Goal: Check status: Check status

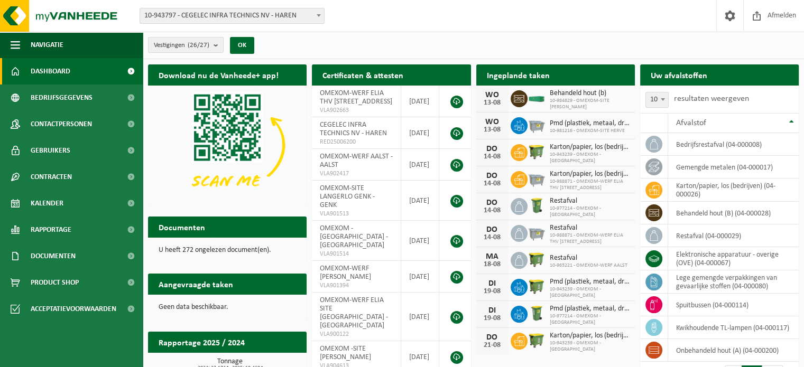
drag, startPoint x: 181, startPoint y: 46, endPoint x: 179, endPoint y: 66, distance: 19.7
click at [182, 46] on span "Vestigingen (26/27)" at bounding box center [181, 46] width 55 height 16
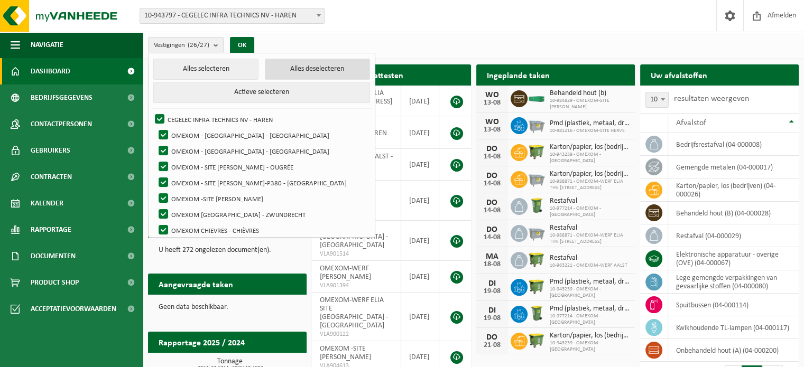
click at [265, 69] on button "Alles deselecteren" at bounding box center [317, 69] width 105 height 21
checkbox input "false"
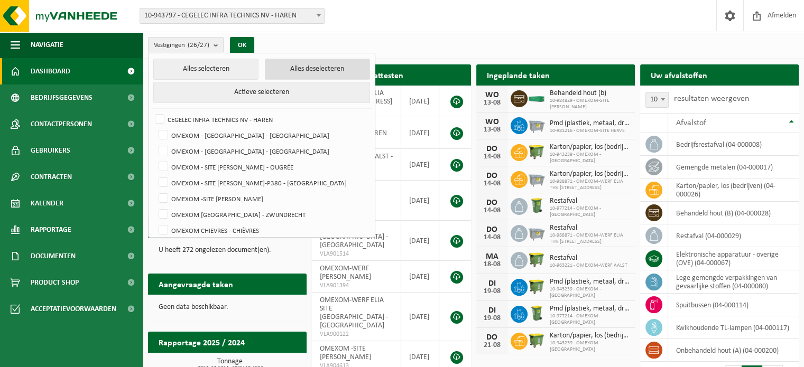
checkbox input "false"
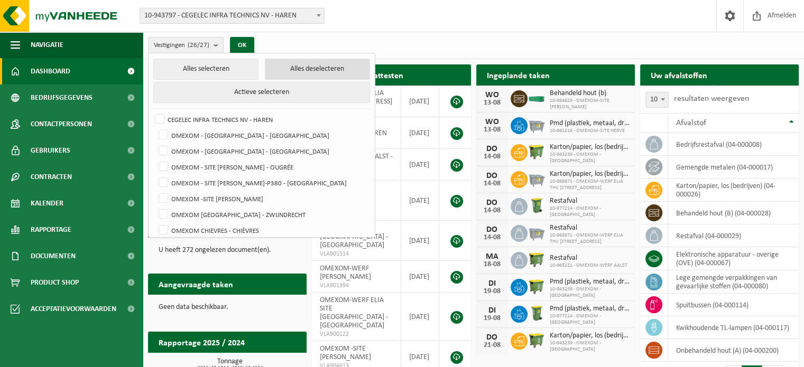
checkbox input "false"
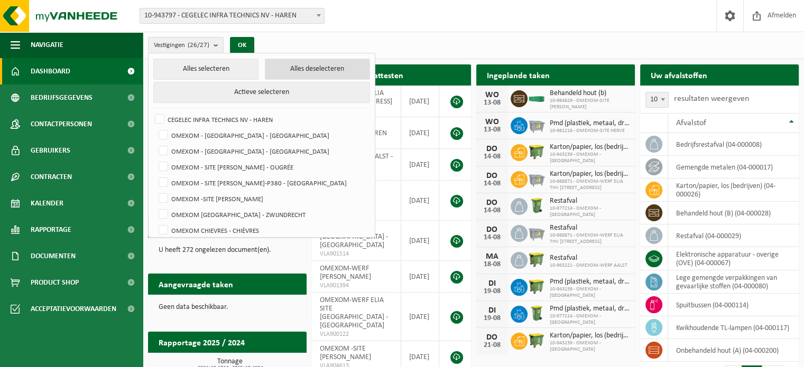
checkbox input "false"
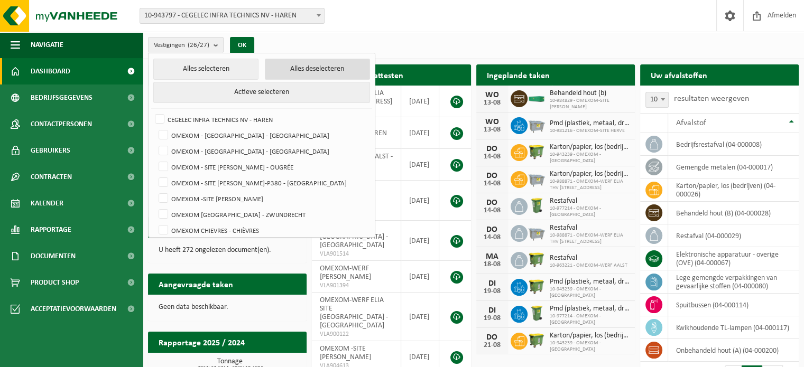
checkbox input "false"
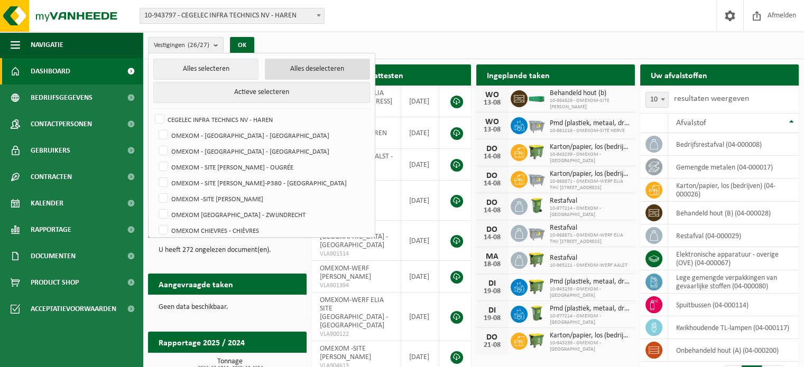
checkbox input "false"
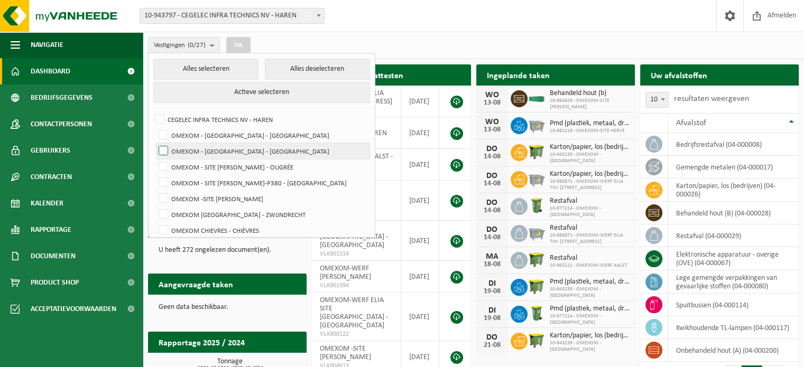
click at [197, 145] on label "OMEXOM - [GEOGRAPHIC_DATA] - [GEOGRAPHIC_DATA]" at bounding box center [262, 151] width 213 height 16
click at [155, 143] on input "OMEXOM - [GEOGRAPHIC_DATA] - [GEOGRAPHIC_DATA]" at bounding box center [154, 143] width 1 height 1
checkbox input "true"
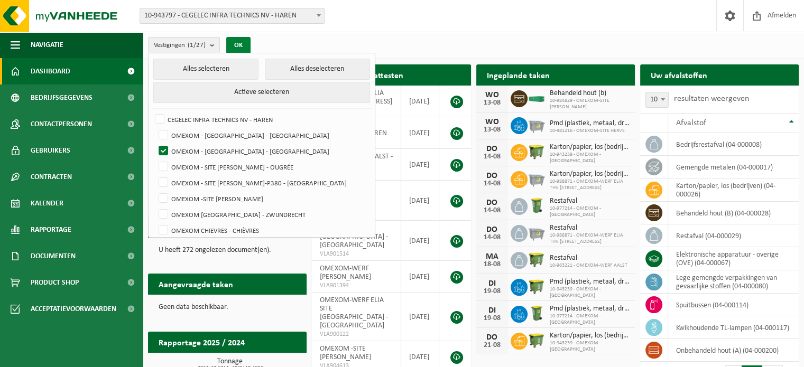
click at [241, 42] on button "OK" at bounding box center [238, 45] width 24 height 17
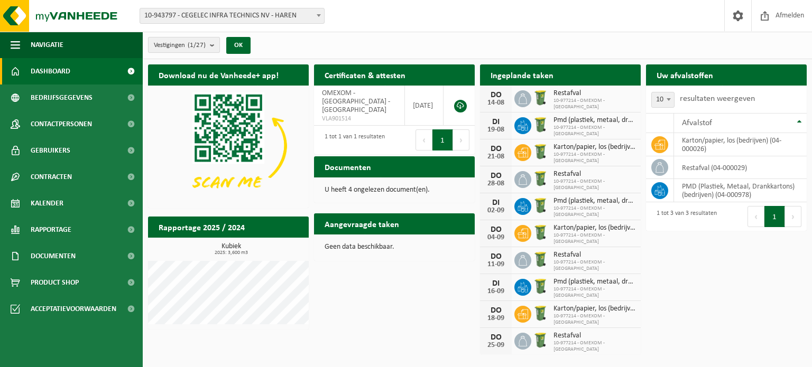
click at [200, 50] on span "Vestigingen (1/27)" at bounding box center [180, 46] width 52 height 16
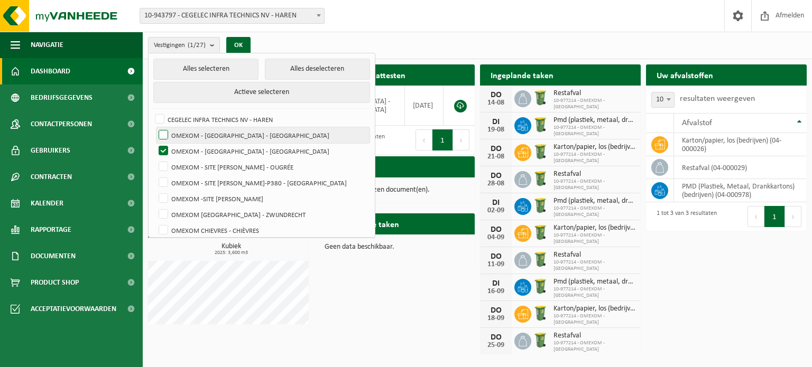
click at [194, 131] on label "OMEXOM - [GEOGRAPHIC_DATA] - [GEOGRAPHIC_DATA]" at bounding box center [262, 135] width 213 height 16
click at [155, 127] on input "OMEXOM - [GEOGRAPHIC_DATA] - [GEOGRAPHIC_DATA]" at bounding box center [154, 127] width 1 height 1
checkbox input "true"
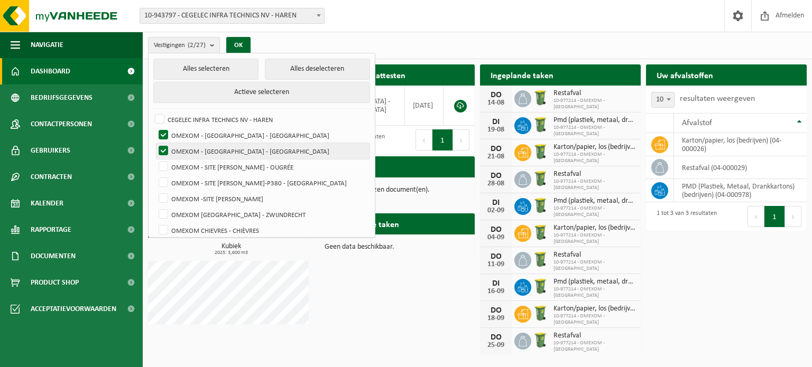
click at [197, 150] on label "OMEXOM - [GEOGRAPHIC_DATA] - [GEOGRAPHIC_DATA]" at bounding box center [262, 151] width 213 height 16
click at [155, 143] on input "OMEXOM - [GEOGRAPHIC_DATA] - [GEOGRAPHIC_DATA]" at bounding box center [154, 143] width 1 height 1
checkbox input "false"
click at [234, 45] on button "OK" at bounding box center [238, 45] width 24 height 17
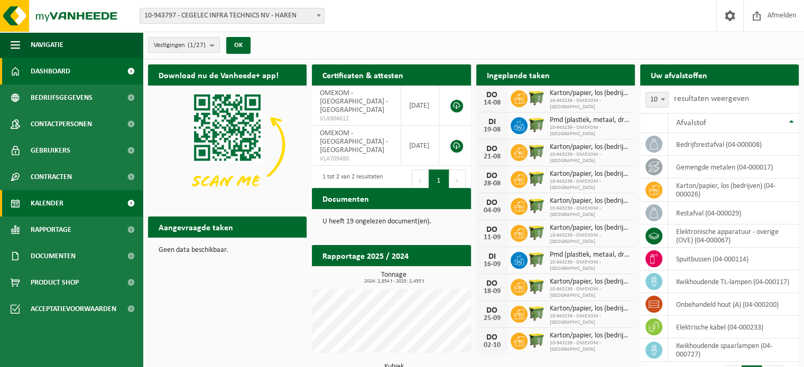
click at [78, 196] on link "Kalender" at bounding box center [71, 203] width 143 height 26
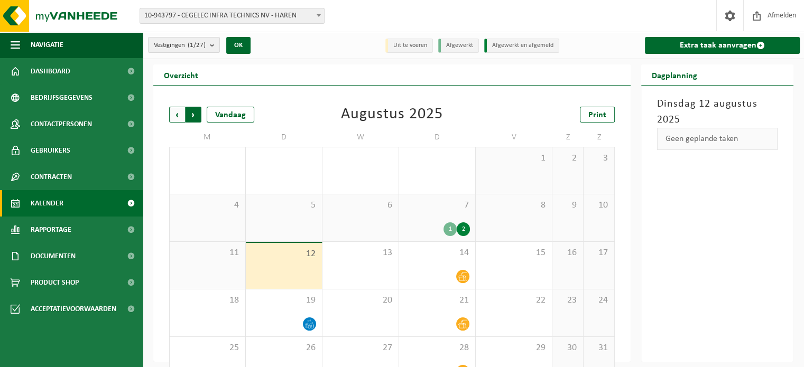
click at [178, 120] on span "Vorige" at bounding box center [177, 115] width 16 height 16
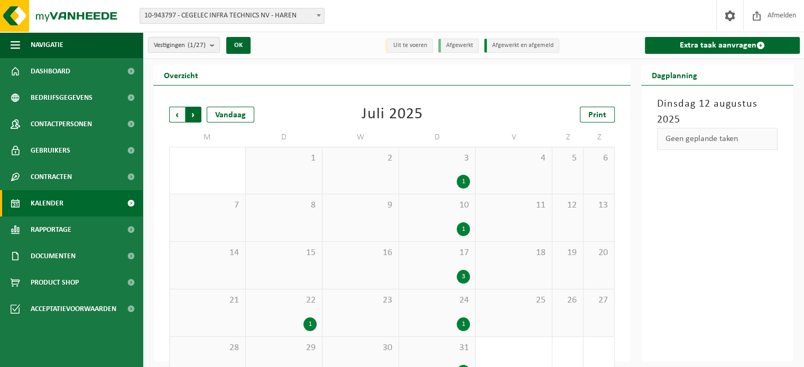
click at [178, 120] on span "Vorige" at bounding box center [177, 115] width 16 height 16
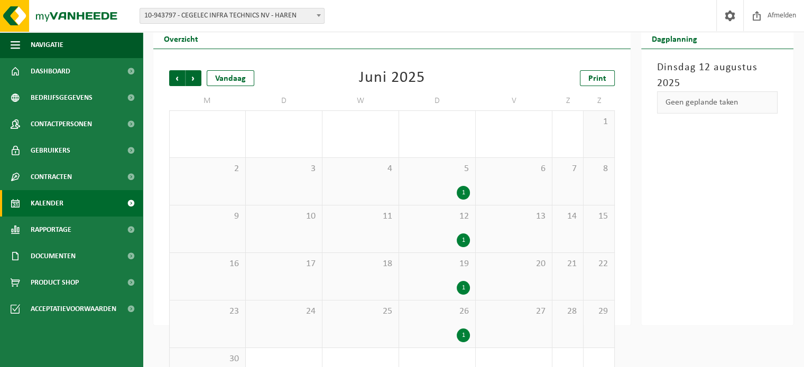
scroll to position [22, 0]
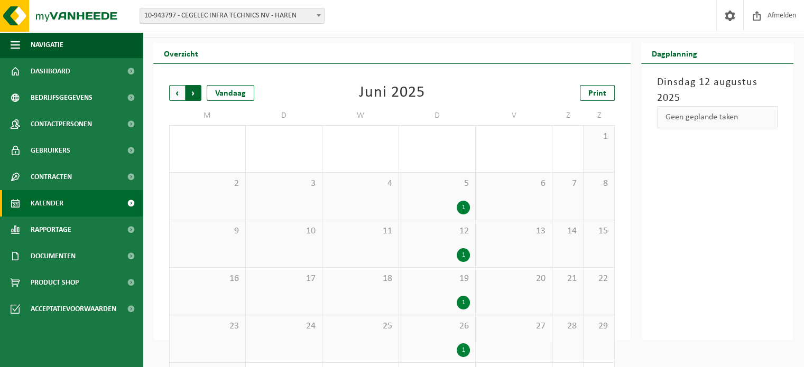
click at [174, 97] on span "Vorige" at bounding box center [177, 93] width 16 height 16
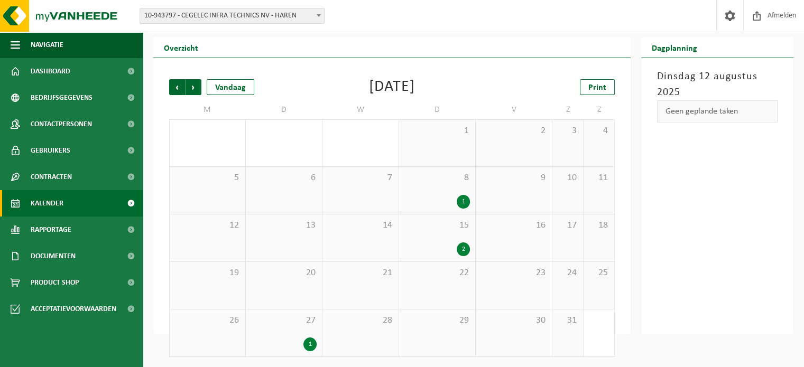
click at [435, 249] on div "2" at bounding box center [437, 250] width 66 height 14
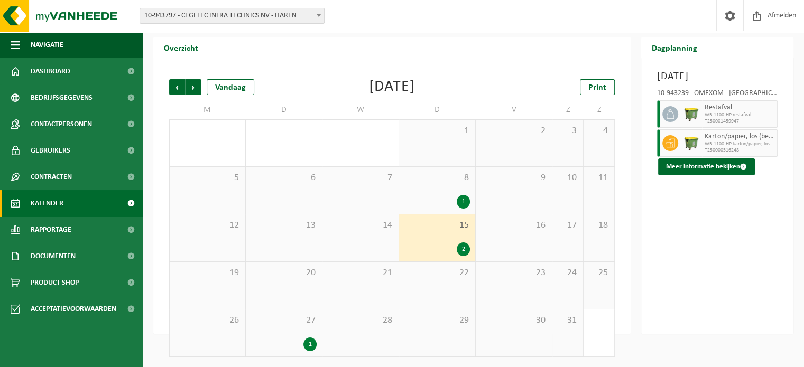
click at [435, 201] on div "1" at bounding box center [437, 202] width 66 height 14
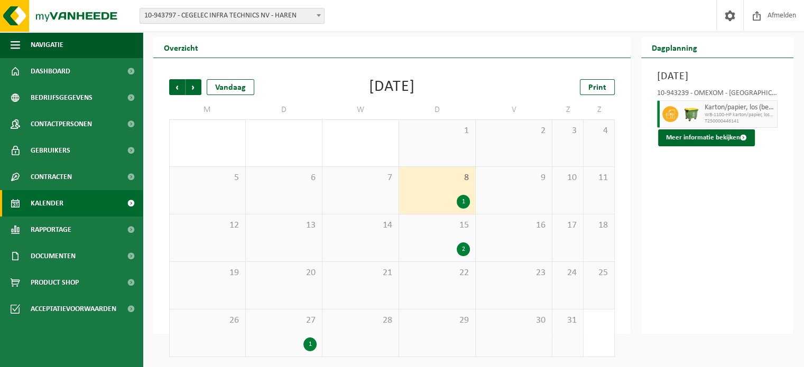
click at [285, 325] on span "27" at bounding box center [284, 321] width 66 height 12
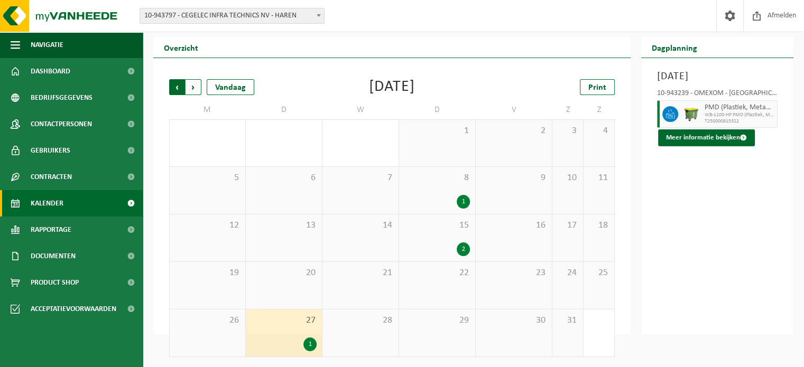
click at [197, 90] on span "Volgende" at bounding box center [193, 87] width 16 height 16
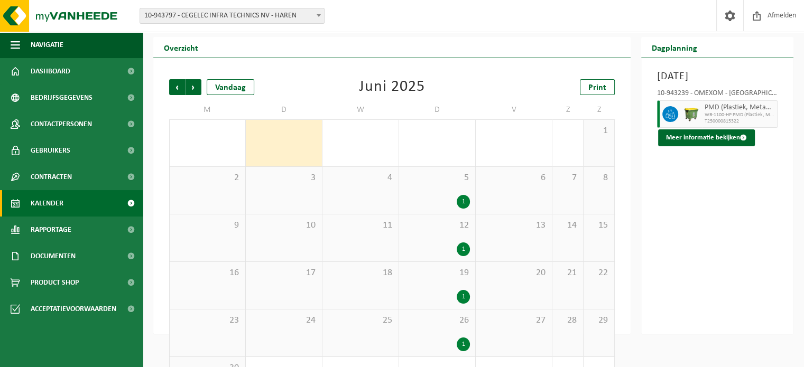
scroll to position [74, 0]
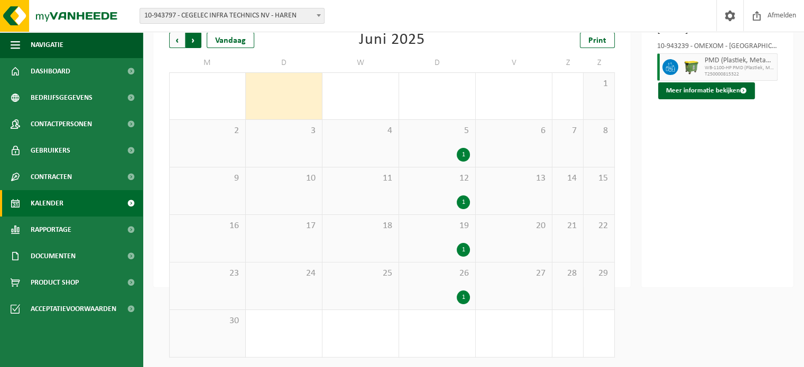
click at [180, 46] on span "Vorige" at bounding box center [177, 40] width 16 height 16
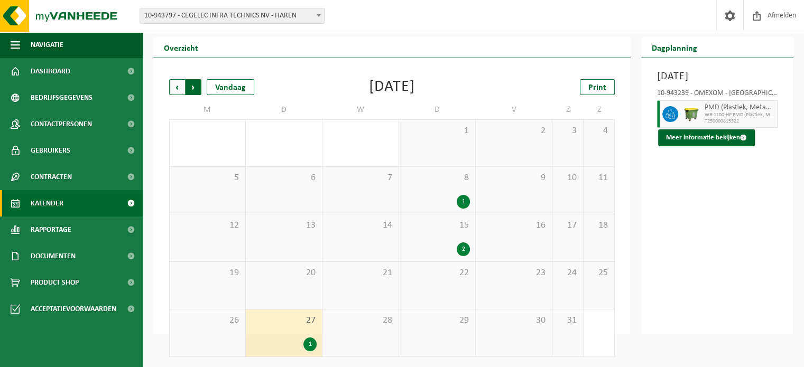
click at [175, 94] on span "Vorige" at bounding box center [177, 87] width 16 height 16
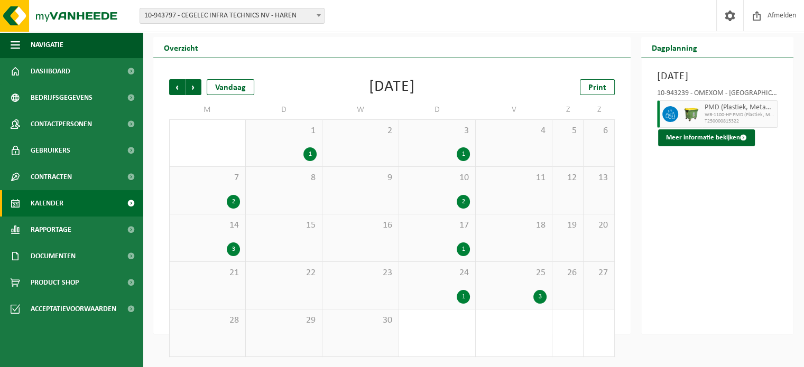
click at [269, 145] on div "1 1" at bounding box center [284, 143] width 76 height 46
click at [432, 144] on div "3 1" at bounding box center [437, 143] width 76 height 46
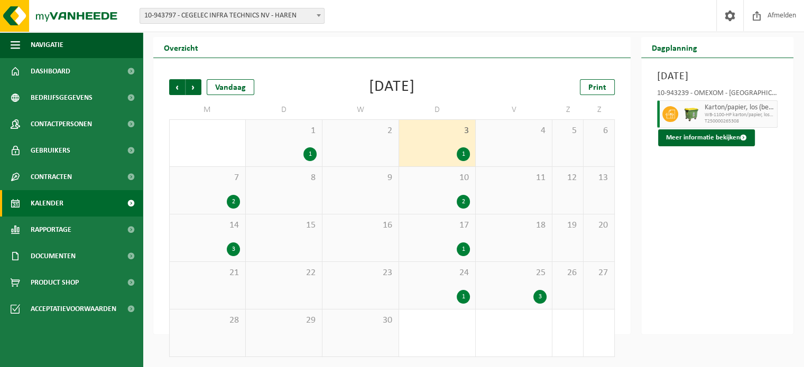
click at [218, 181] on span "7" at bounding box center [207, 178] width 65 height 12
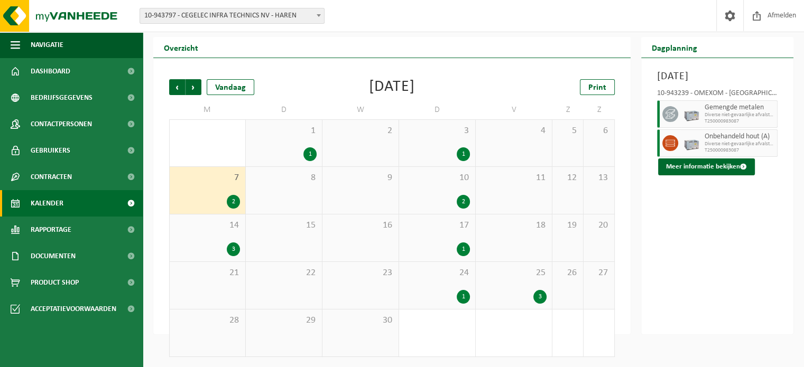
click at [424, 192] on div "10 2" at bounding box center [437, 190] width 76 height 47
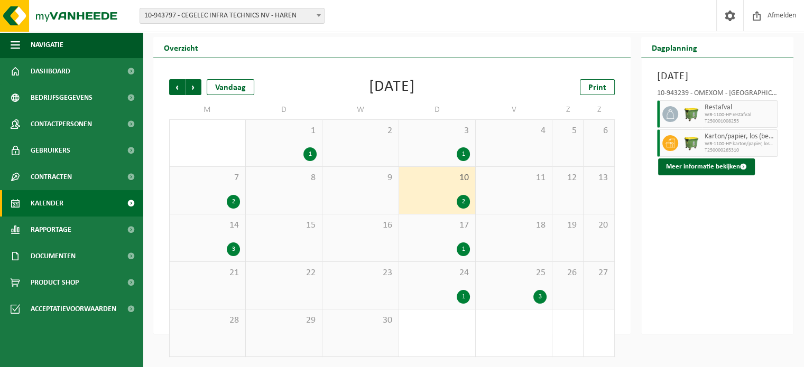
click at [182, 243] on div "3" at bounding box center [207, 250] width 65 height 14
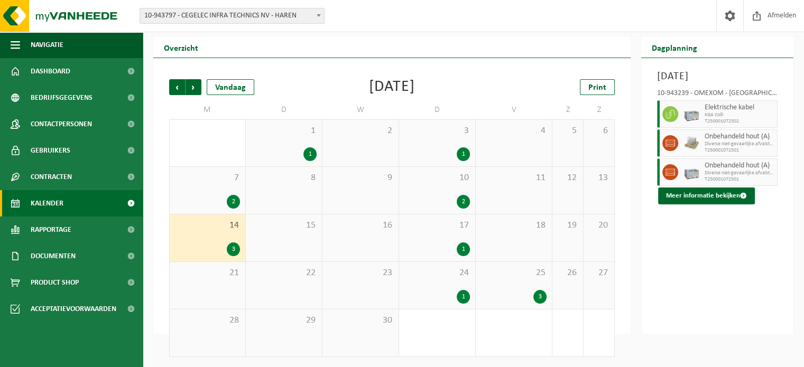
click at [437, 243] on div "1" at bounding box center [437, 250] width 66 height 14
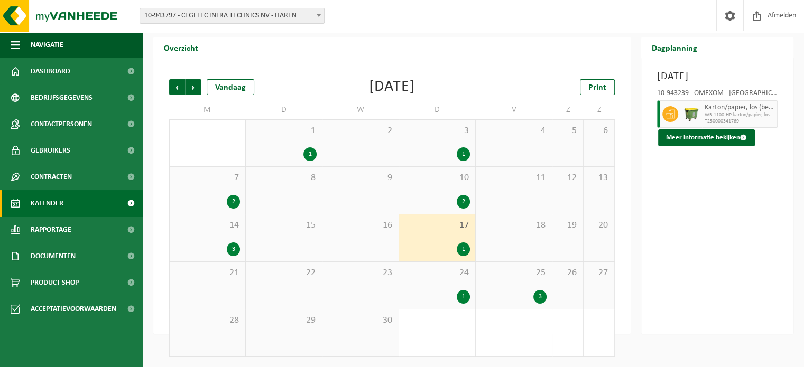
click at [425, 285] on div "24 1" at bounding box center [437, 285] width 76 height 47
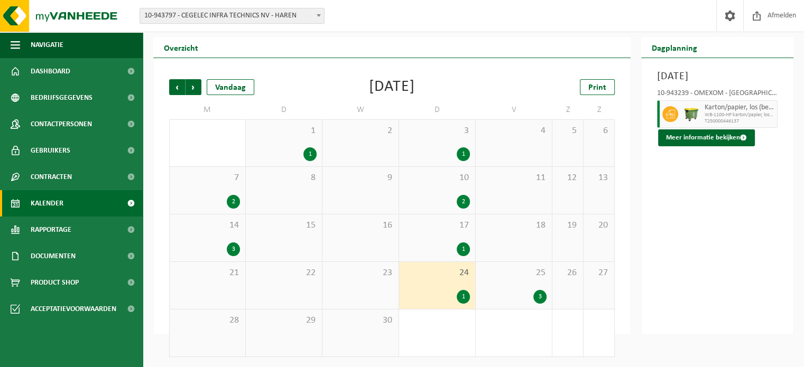
click at [510, 292] on div "3" at bounding box center [514, 297] width 66 height 14
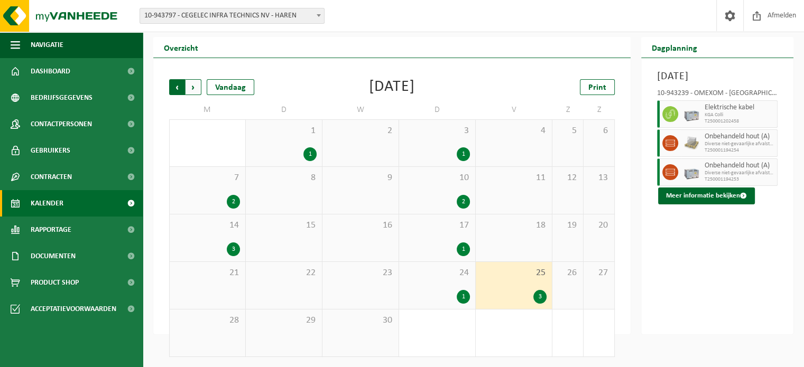
click at [195, 84] on span "Volgende" at bounding box center [193, 87] width 16 height 16
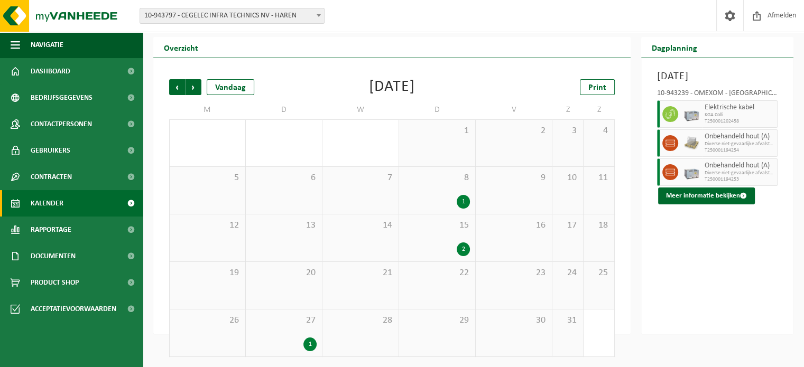
drag, startPoint x: 425, startPoint y: 195, endPoint x: 423, endPoint y: 206, distance: 10.7
click at [424, 195] on div "1" at bounding box center [437, 202] width 66 height 14
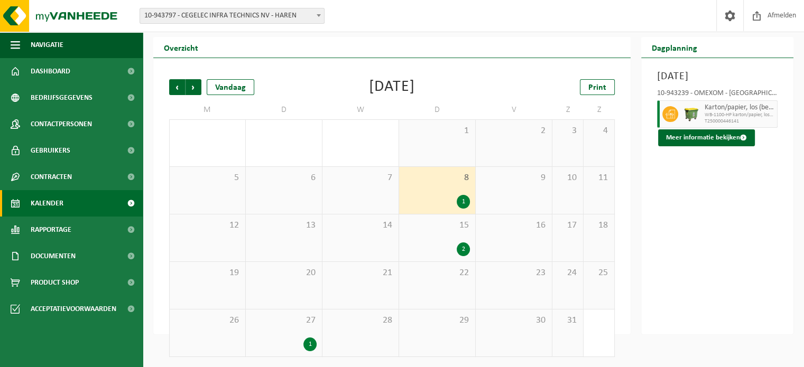
click at [427, 237] on div "15 2" at bounding box center [437, 238] width 76 height 47
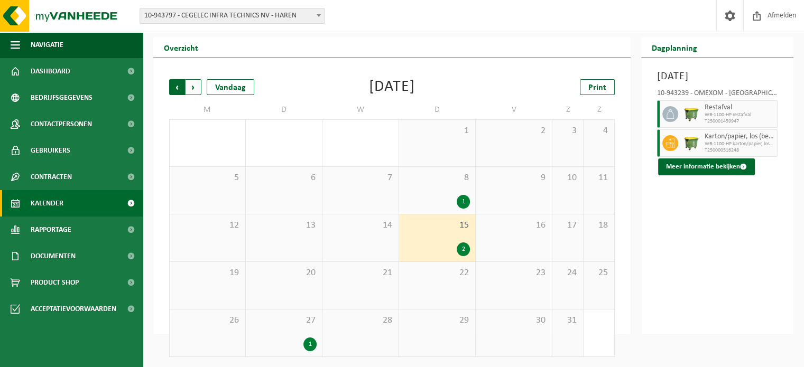
click at [197, 90] on span "Volgende" at bounding box center [193, 87] width 16 height 16
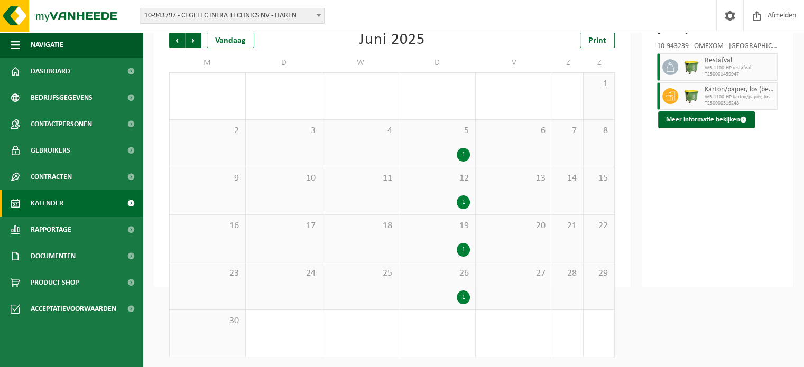
click at [432, 139] on div "5 1" at bounding box center [437, 143] width 76 height 47
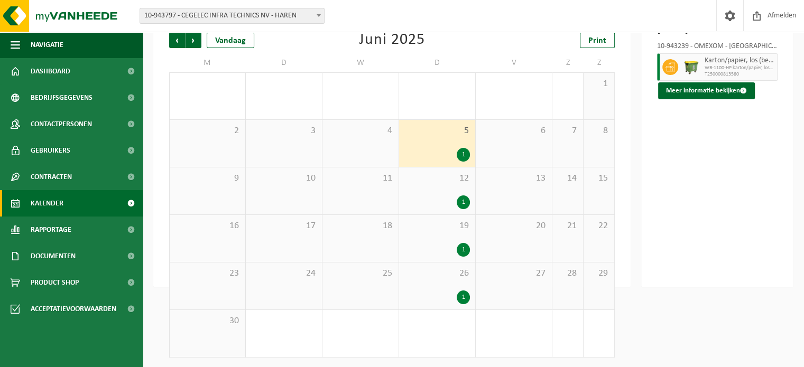
click at [428, 187] on div "12 1" at bounding box center [437, 190] width 76 height 47
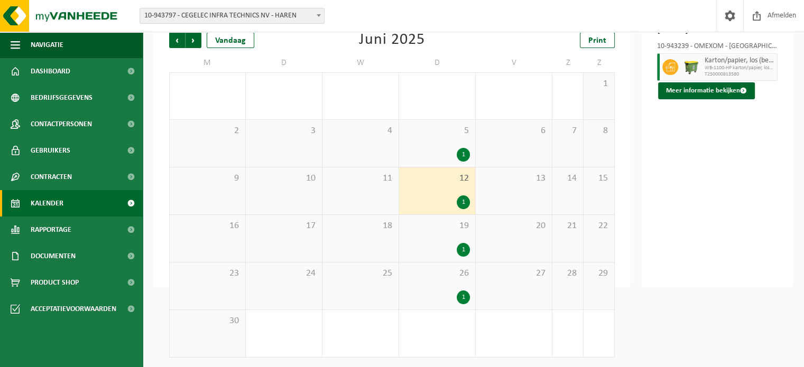
click at [428, 220] on span "19" at bounding box center [437, 226] width 66 height 12
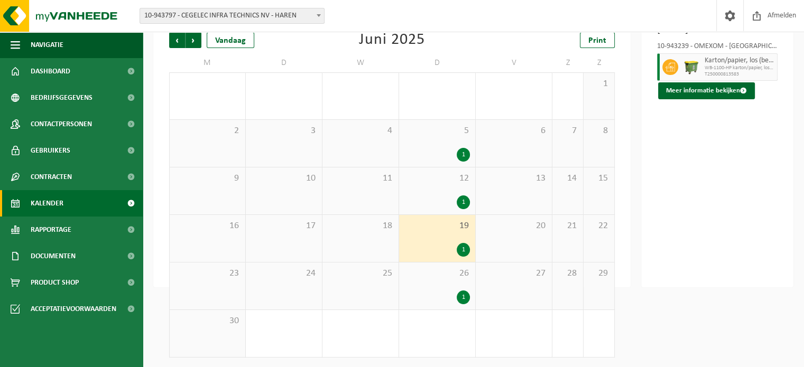
click at [429, 269] on span "26" at bounding box center [437, 274] width 66 height 12
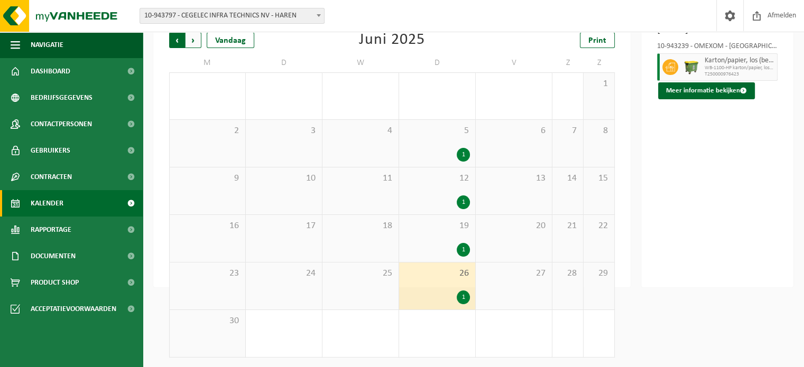
click at [190, 42] on span "Volgende" at bounding box center [193, 40] width 16 height 16
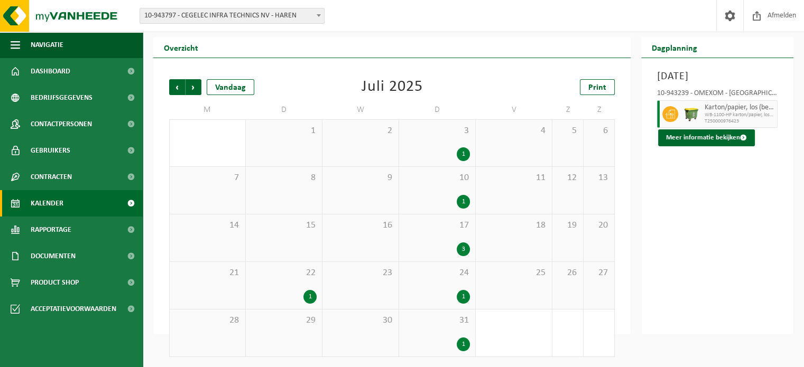
click at [403, 133] on div "3 1" at bounding box center [437, 143] width 76 height 46
click at [415, 183] on div "10 1" at bounding box center [437, 190] width 76 height 47
click at [435, 248] on div "3" at bounding box center [437, 250] width 66 height 14
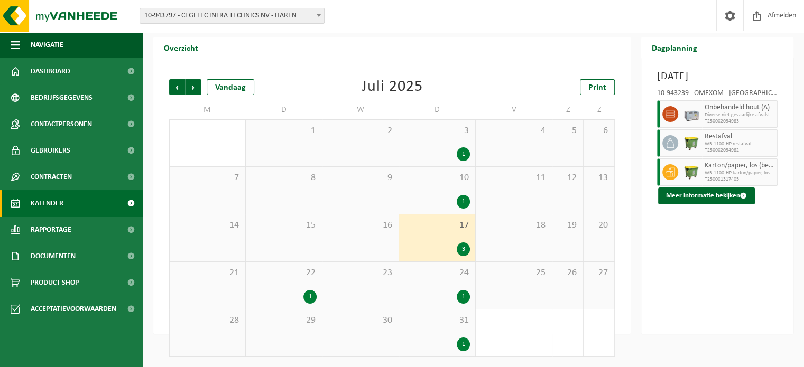
click at [424, 282] on div "24 1" at bounding box center [437, 285] width 76 height 47
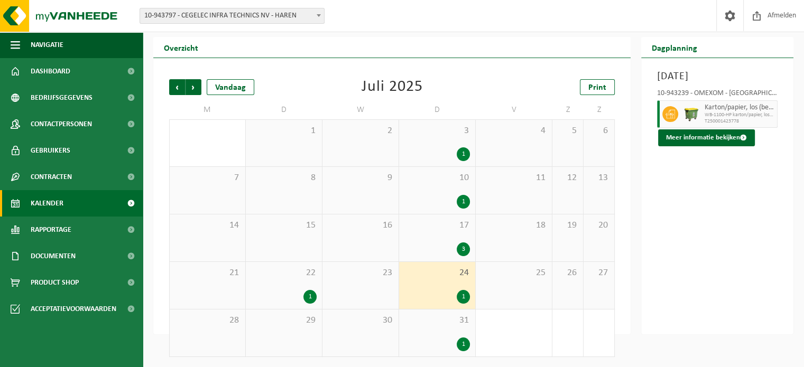
click at [420, 240] on div "17 3" at bounding box center [437, 238] width 76 height 47
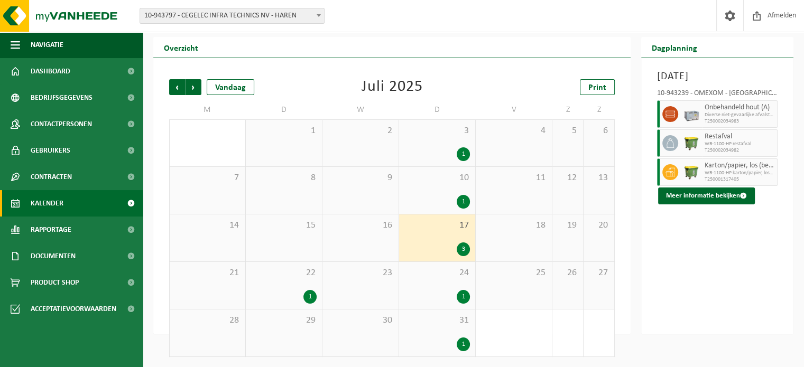
click at [263, 284] on div "22 1" at bounding box center [284, 285] width 76 height 47
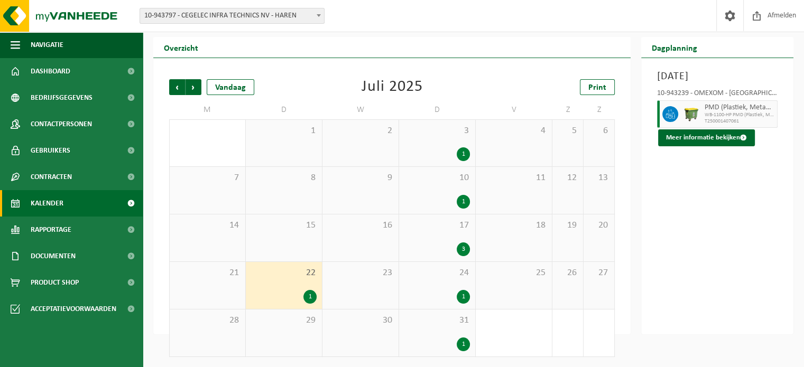
click at [442, 293] on div "1" at bounding box center [437, 297] width 66 height 14
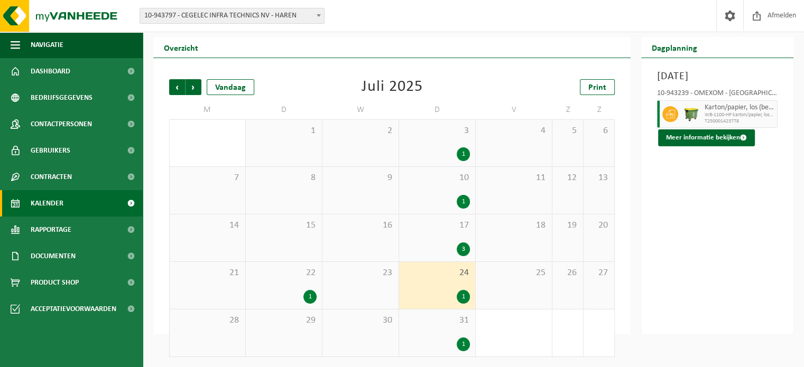
click at [422, 340] on div "1" at bounding box center [437, 345] width 66 height 14
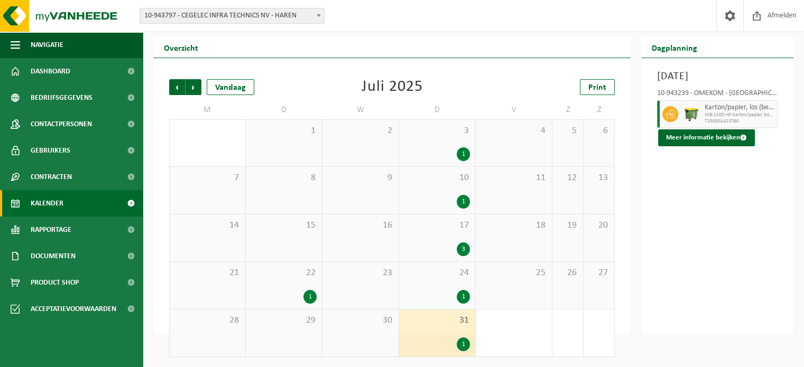
click at [192, 96] on div "Vorige Volgende Vandaag [DATE] Print M D W D V Z Z 30 1 2 3 1 4 5 6 7 8 9 10 1 …" at bounding box center [392, 218] width 456 height 299
click at [192, 92] on span "Volgende" at bounding box center [193, 87] width 16 height 16
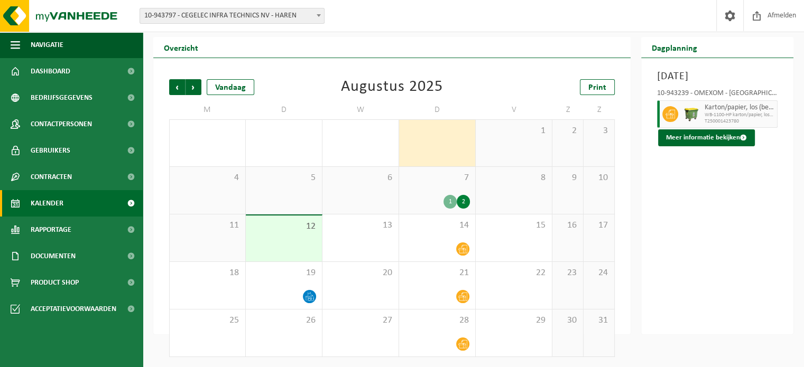
click at [416, 185] on div "7 1 2" at bounding box center [437, 190] width 76 height 47
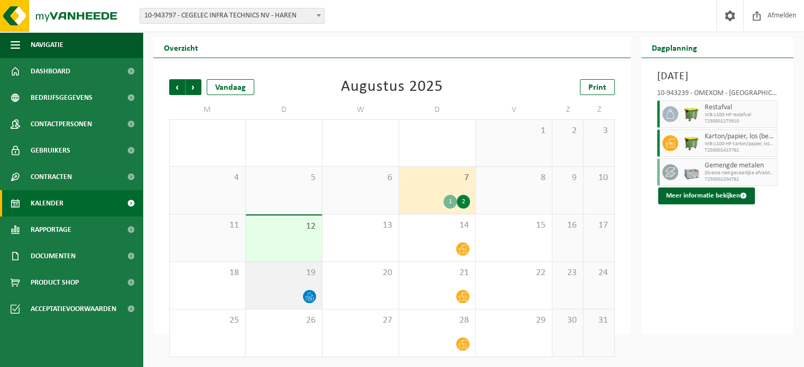
click at [262, 276] on span "19" at bounding box center [284, 273] width 66 height 12
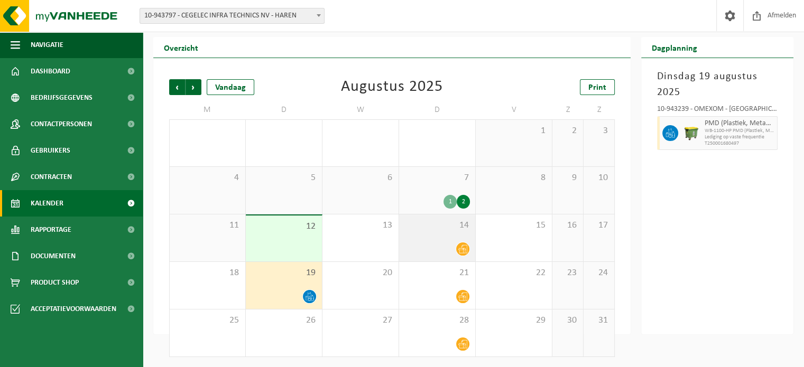
click at [462, 225] on span "14" at bounding box center [437, 226] width 66 height 12
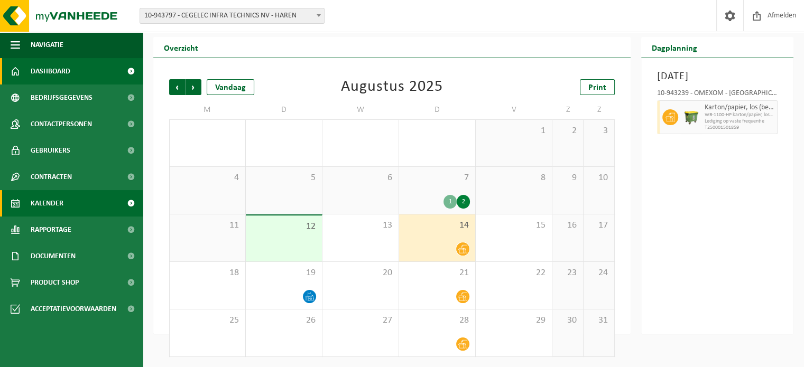
click at [97, 67] on link "Dashboard" at bounding box center [71, 71] width 143 height 26
